Goal: Task Accomplishment & Management: Complete application form

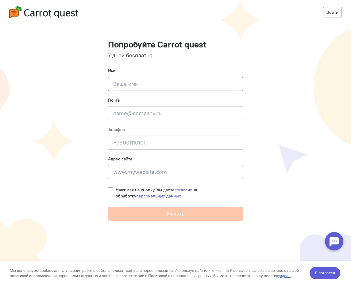
click at [178, 82] on input at bounding box center [175, 84] width 135 height 14
type input "Джен"
click at [166, 113] on input "email" at bounding box center [175, 113] width 135 height 14
type input "don-diogo@mail.ru"
click at [162, 141] on input at bounding box center [175, 143] width 135 height 14
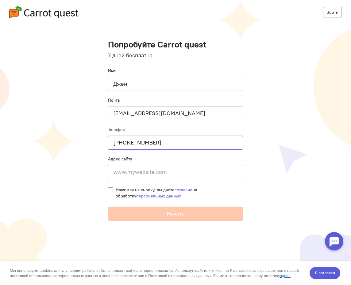
type input "+79169720504"
click at [140, 176] on input at bounding box center [175, 172] width 135 height 14
type input "don-diogo@mail.ru"
click at [116, 191] on label "Нажимая на кнопку, вы даете согласие на обработку персональных данных" at bounding box center [179, 193] width 127 height 12
click at [109, 191] on input "Нажимая на кнопку, вы даете согласие на обработку персональных данных" at bounding box center [110, 190] width 5 height 6
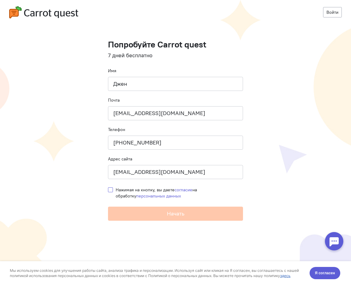
checkbox input "true"
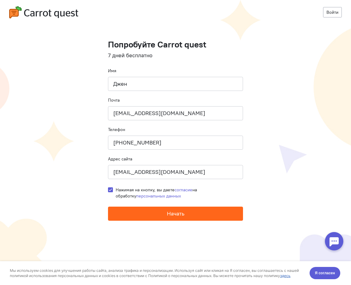
click at [141, 219] on button "Начать" at bounding box center [175, 214] width 135 height 14
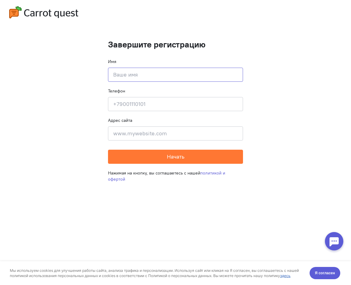
click at [159, 71] on input at bounding box center [175, 75] width 135 height 14
type input "Джен"
click at [140, 106] on input at bounding box center [175, 104] width 135 height 14
type input "[PHONE_NUMBER]"
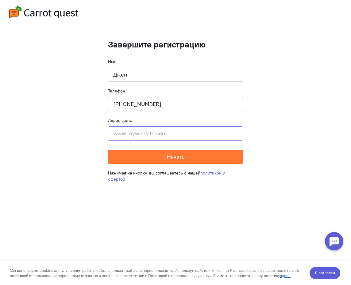
click at [131, 135] on input at bounding box center [175, 134] width 135 height 14
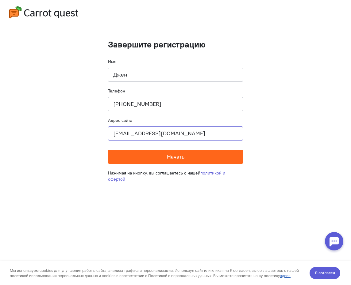
type input "[EMAIL_ADDRESS][DOMAIN_NAME]"
click at [148, 159] on button "Начать" at bounding box center [175, 157] width 135 height 14
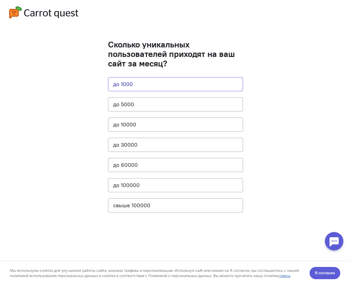
click at [146, 84] on button "до 1000" at bounding box center [175, 84] width 135 height 14
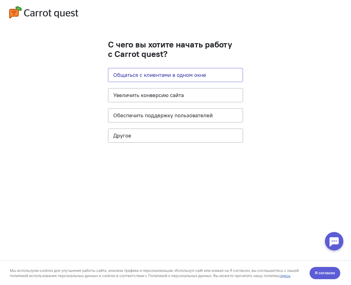
click at [146, 76] on button "Общаться с клиентами в одном окне" at bounding box center [175, 75] width 135 height 14
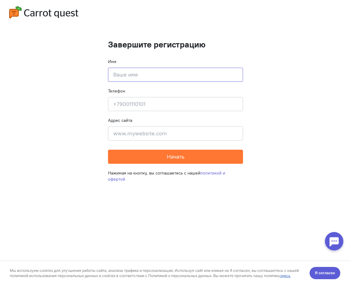
click at [176, 75] on input at bounding box center [175, 75] width 135 height 14
click at [149, 135] on input at bounding box center [175, 134] width 135 height 14
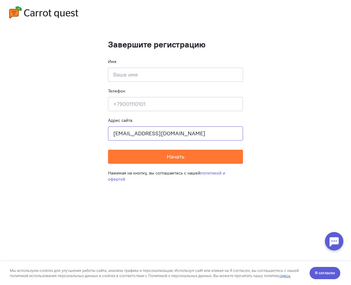
type input "[EMAIL_ADDRESS][DOMAIN_NAME]"
click at [150, 108] on input at bounding box center [175, 104] width 135 height 14
type input "[PHONE_NUMBER]"
click at [136, 80] on input at bounding box center [175, 75] width 135 height 14
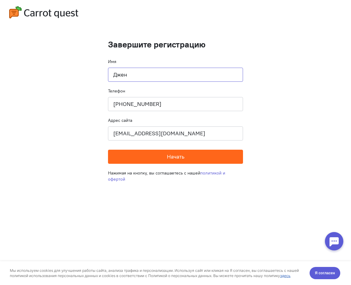
type input "Джен"
click at [141, 157] on button "Начать" at bounding box center [175, 157] width 135 height 14
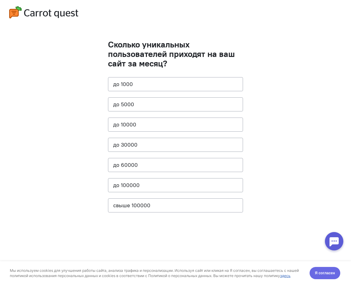
click at [328, 274] on span "Я согласен" at bounding box center [324, 273] width 20 height 6
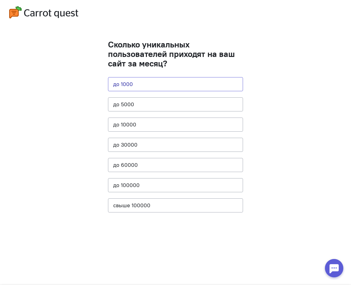
click at [127, 88] on button "до 1000" at bounding box center [175, 84] width 135 height 14
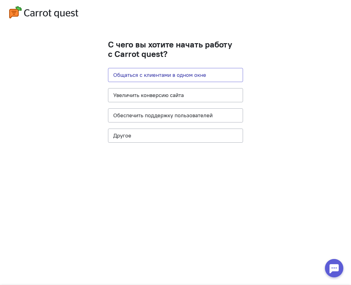
click at [138, 74] on button "Общаться с клиентами в одном окне" at bounding box center [175, 75] width 135 height 14
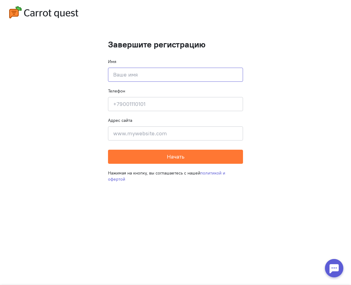
click at [169, 75] on input at bounding box center [175, 75] width 135 height 14
type input "Джен"
click at [165, 102] on input at bounding box center [175, 104] width 135 height 14
type input "[PHONE_NUMBER]"
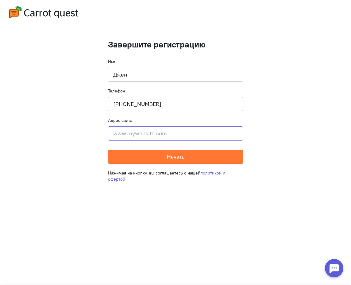
click at [148, 136] on input at bounding box center [175, 134] width 135 height 14
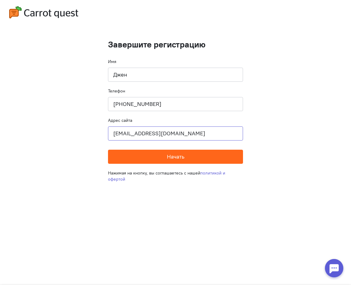
type input "[EMAIL_ADDRESS][DOMAIN_NAME]"
click at [169, 155] on span "Начать" at bounding box center [175, 156] width 17 height 7
